Goal: Find specific page/section: Find specific page/section

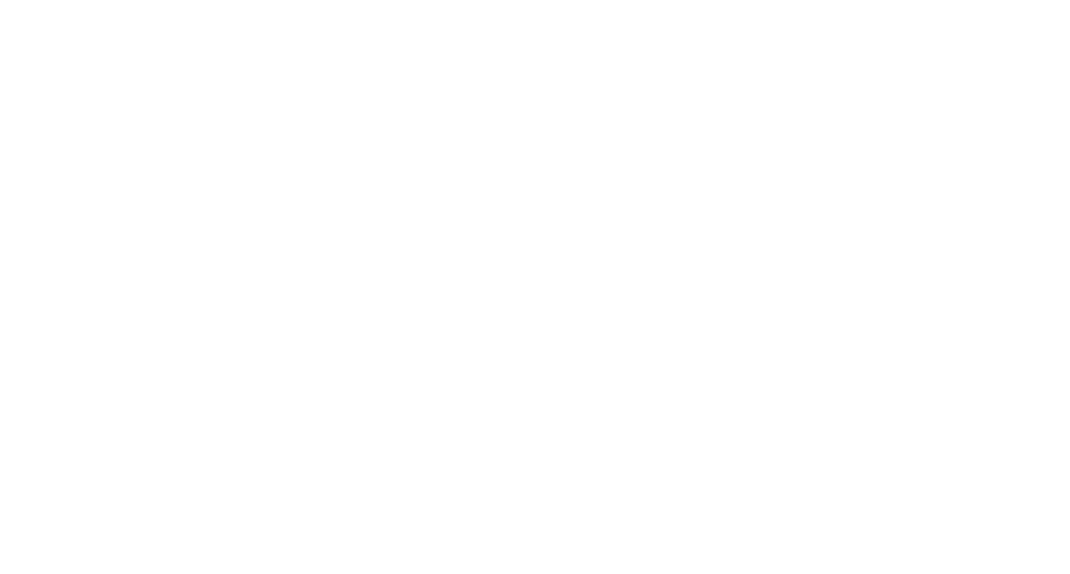
select select "Song"
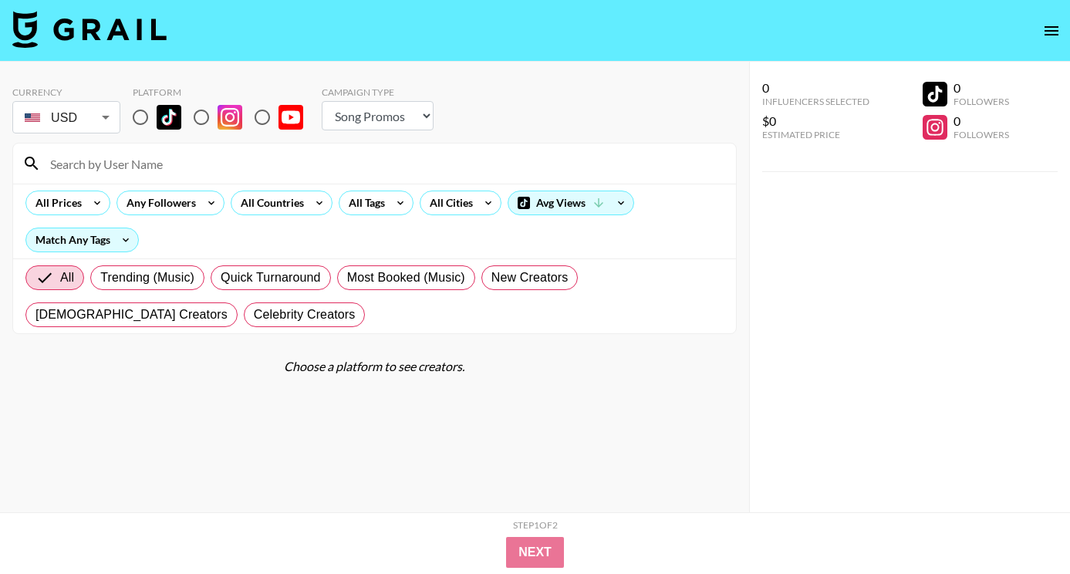
click at [136, 120] on input "radio" at bounding box center [140, 117] width 32 height 32
radio input "true"
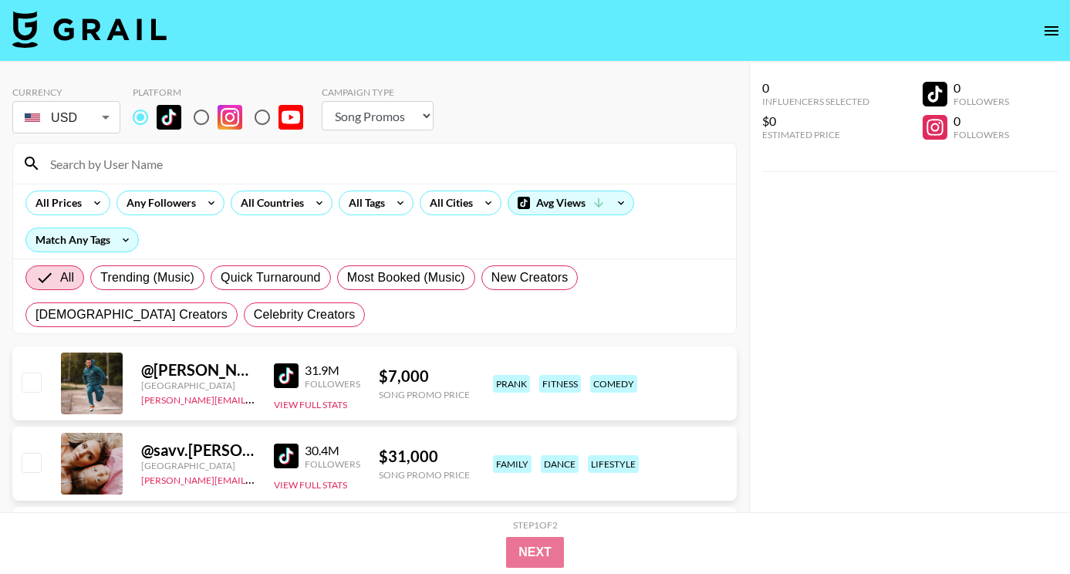
click at [150, 154] on input at bounding box center [384, 163] width 686 height 25
paste input "@kisses4hope"
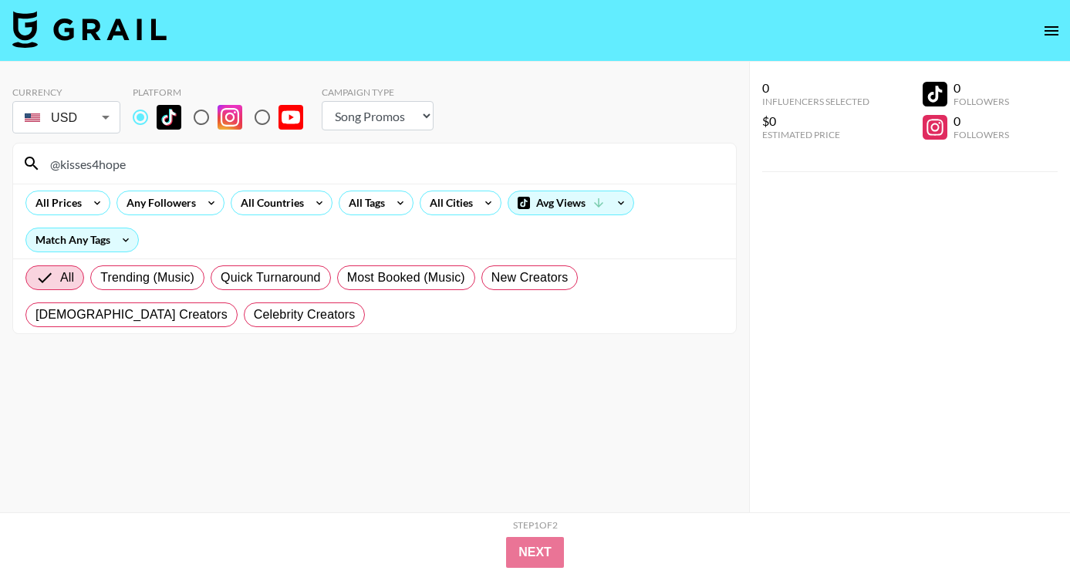
click at [365, 153] on input "@kisses4hope" at bounding box center [384, 163] width 686 height 25
paste input "therealtatianachanell"
click at [299, 159] on input "@therealtatianachanell" at bounding box center [384, 163] width 686 height 25
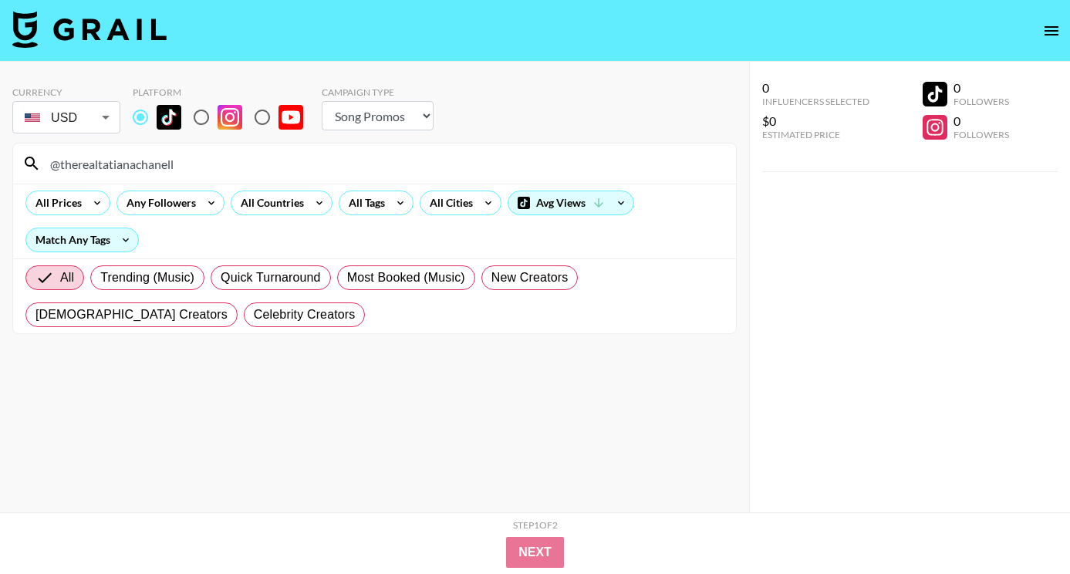
click at [299, 159] on input "@therealtatianachanell" at bounding box center [384, 163] width 686 height 25
paste input "ez.emelie"
click at [300, 162] on input "@ez.emelie" at bounding box center [384, 163] width 686 height 25
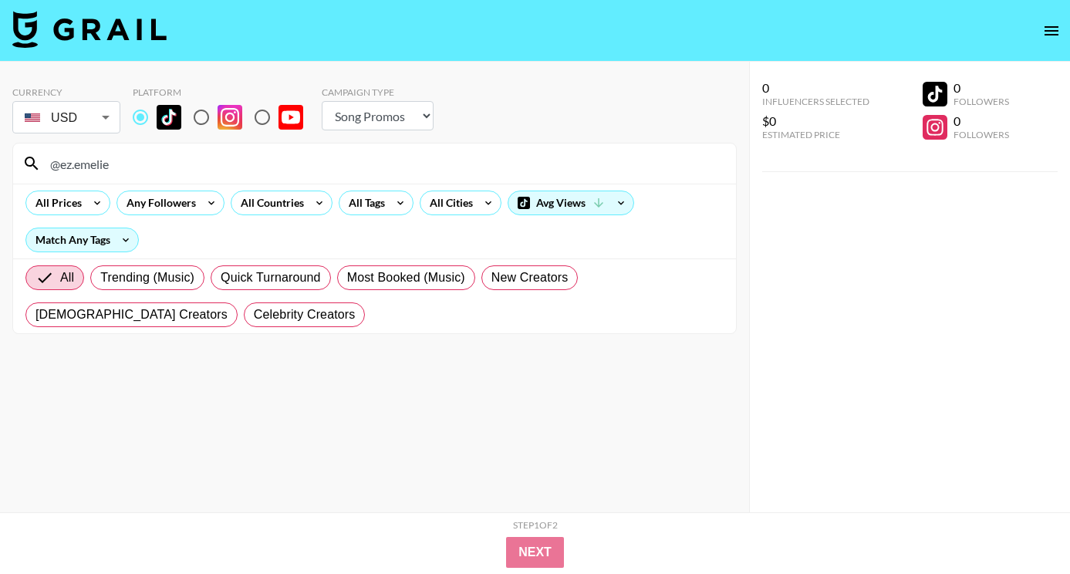
click at [300, 162] on input "@ez.emelie" at bounding box center [384, 163] width 686 height 25
paste input "brexrain"
click at [274, 166] on input "@brexrain" at bounding box center [384, 163] width 686 height 25
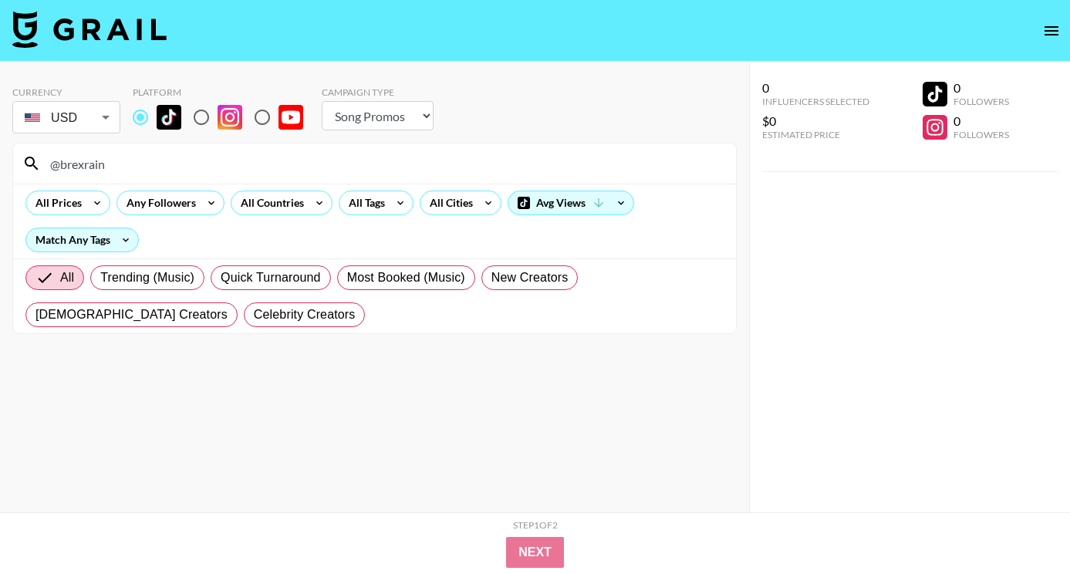
paste input "itsprettyzaza"
type input "@itsprettyzaza"
